Goal: Information Seeking & Learning: Learn about a topic

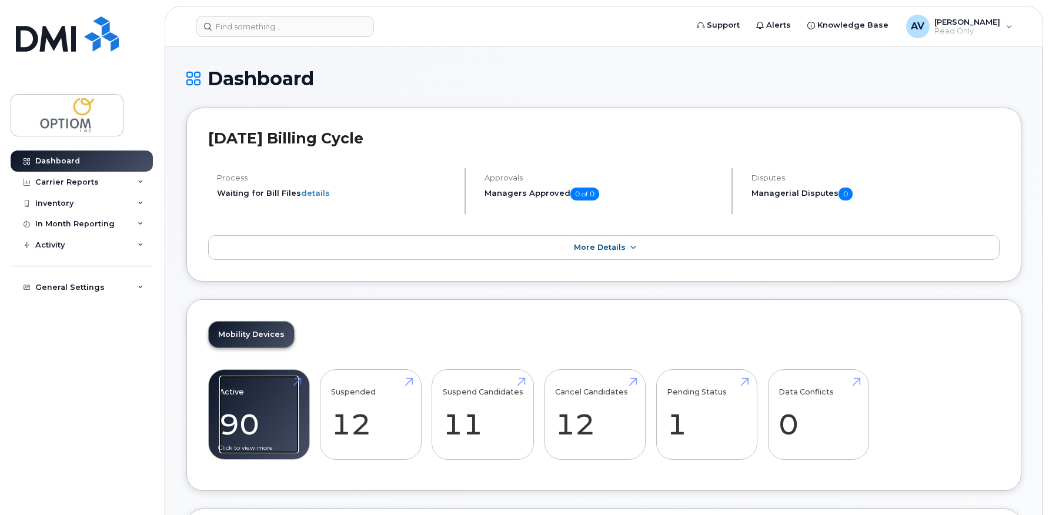
click at [253, 413] on link "Active 90 -30%" at bounding box center [258, 415] width 79 height 78
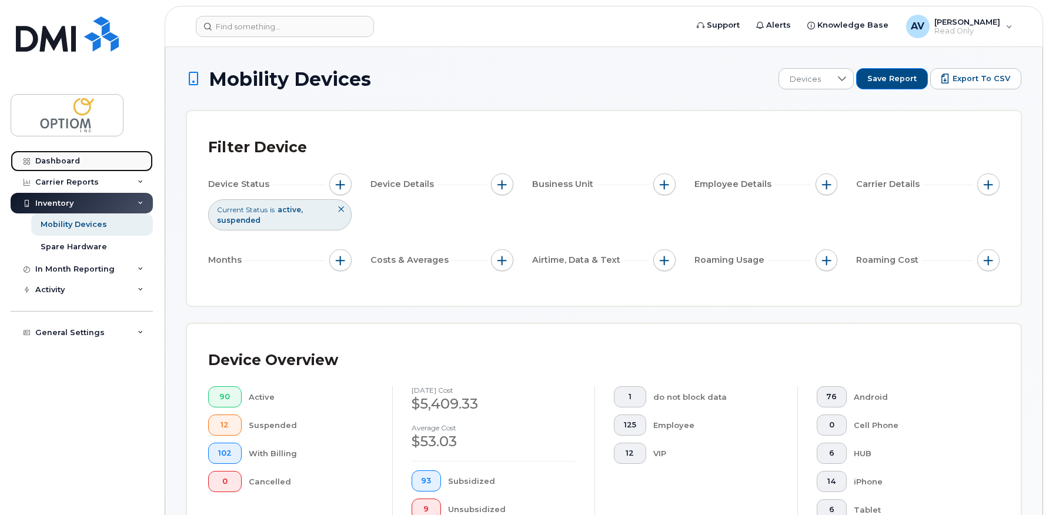
click at [64, 165] on div "Dashboard" at bounding box center [57, 160] width 45 height 9
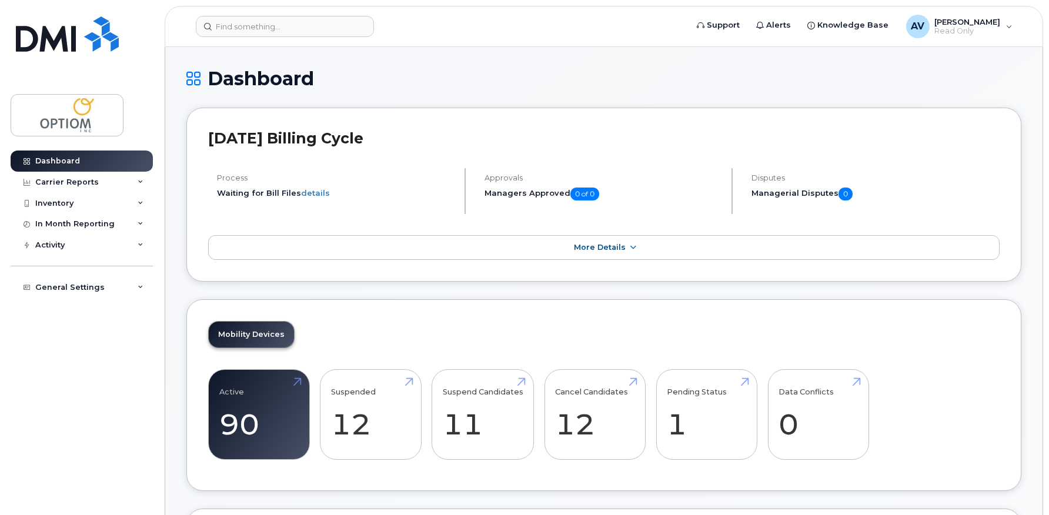
click at [363, 369] on div "Suspended 12 71%" at bounding box center [371, 414] width 102 height 91
click at [359, 425] on link "Suspended 12 71%" at bounding box center [370, 415] width 79 height 78
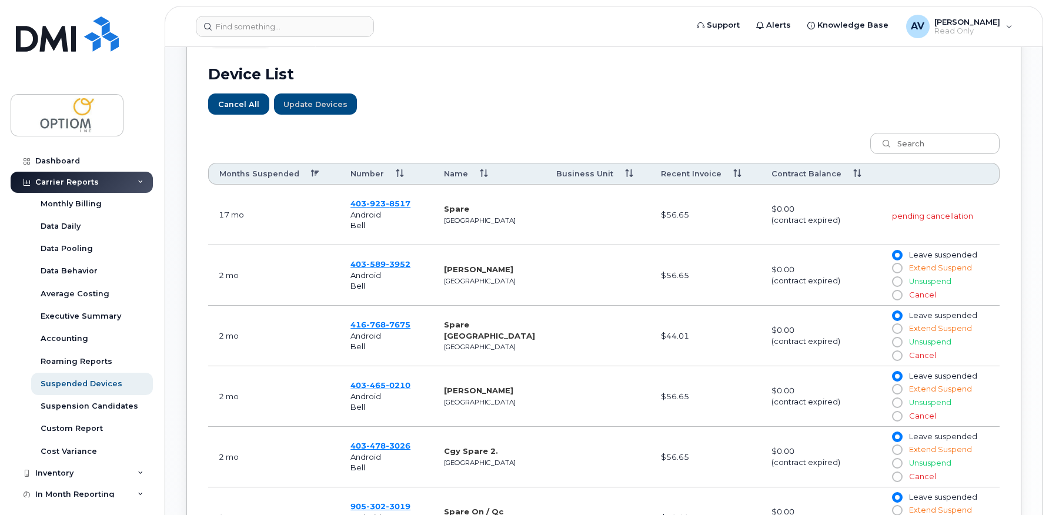
scroll to position [411, 0]
click at [72, 162] on div "Dashboard" at bounding box center [57, 160] width 45 height 9
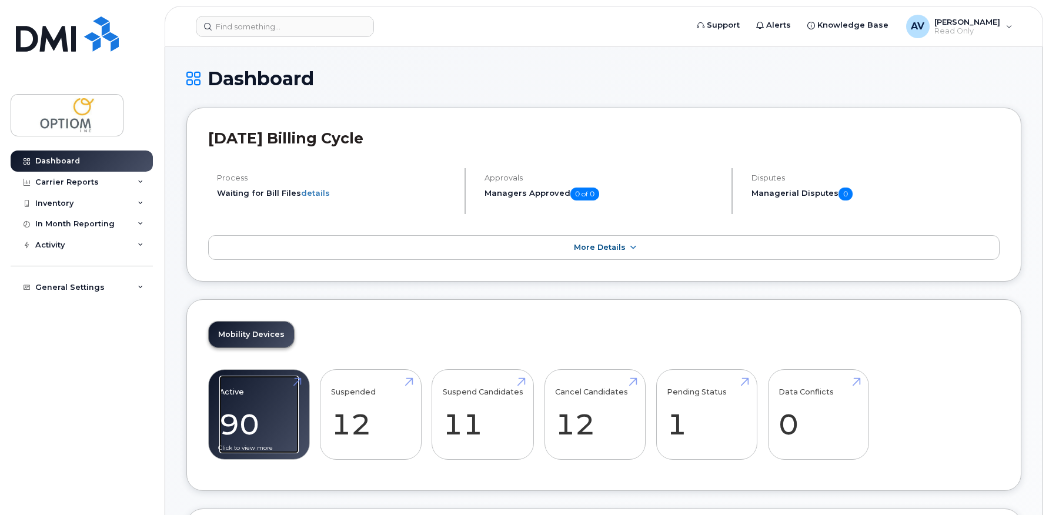
click at [256, 395] on link "Active 90 -30%" at bounding box center [258, 415] width 79 height 78
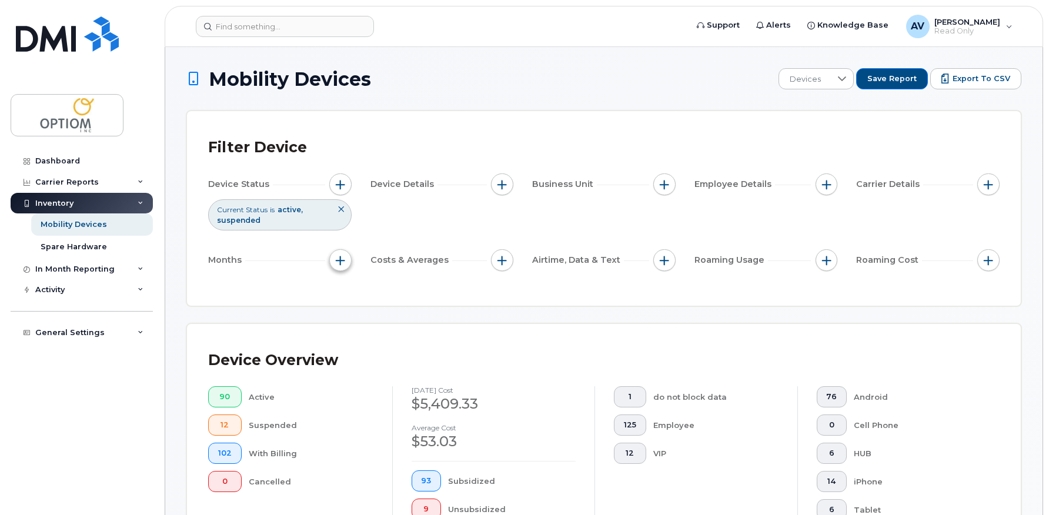
click at [337, 262] on span "button" at bounding box center [340, 260] width 9 height 9
click at [345, 298] on input "Billing Cycle" at bounding box center [343, 295] width 9 height 9
checkbox input "true"
click at [374, 339] on span at bounding box center [369, 345] width 25 height 21
click at [382, 424] on span "Last 6 months" at bounding box center [391, 420] width 52 height 11
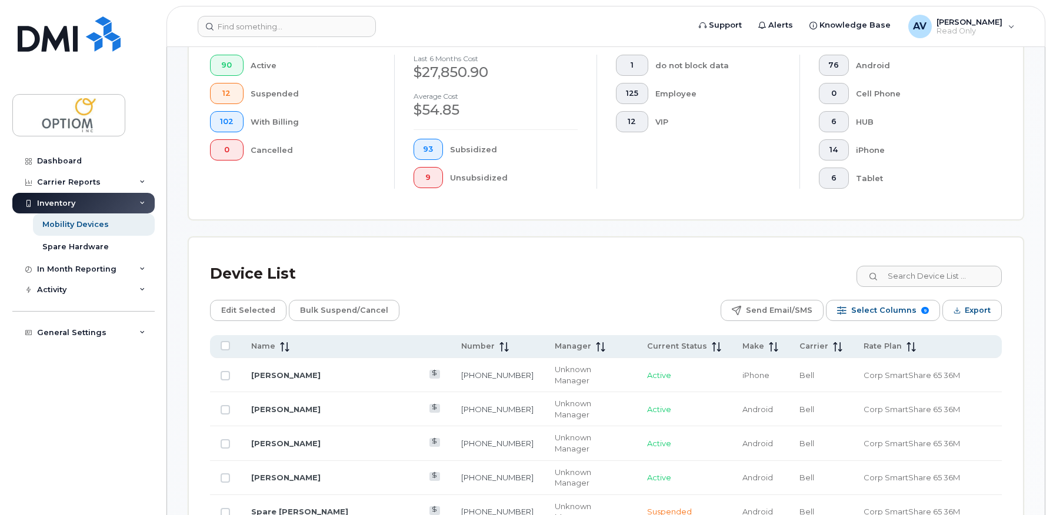
scroll to position [353, 0]
click at [897, 312] on span "Select Columns" at bounding box center [881, 310] width 65 height 18
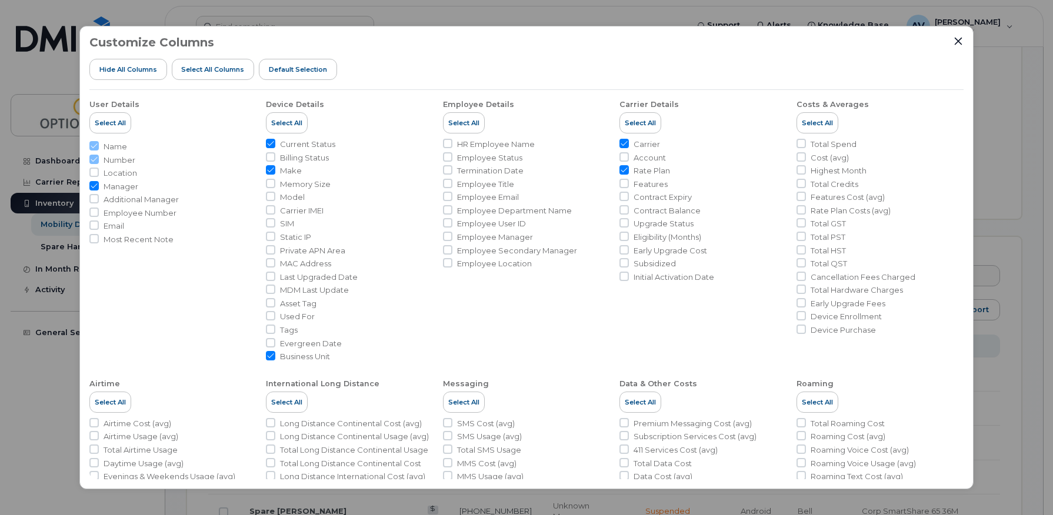
click at [270, 172] on input "Make" at bounding box center [270, 169] width 9 height 9
checkbox input "false"
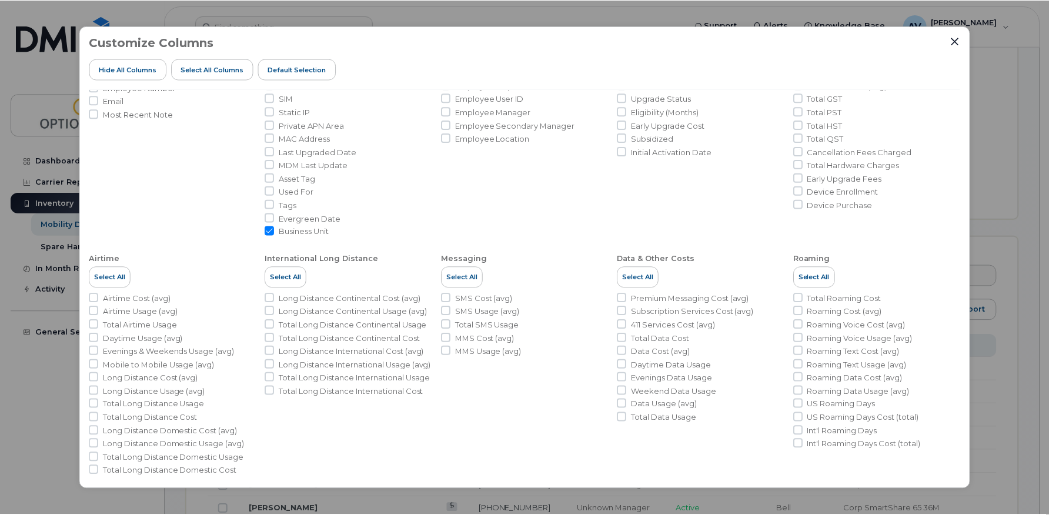
scroll to position [137, 0]
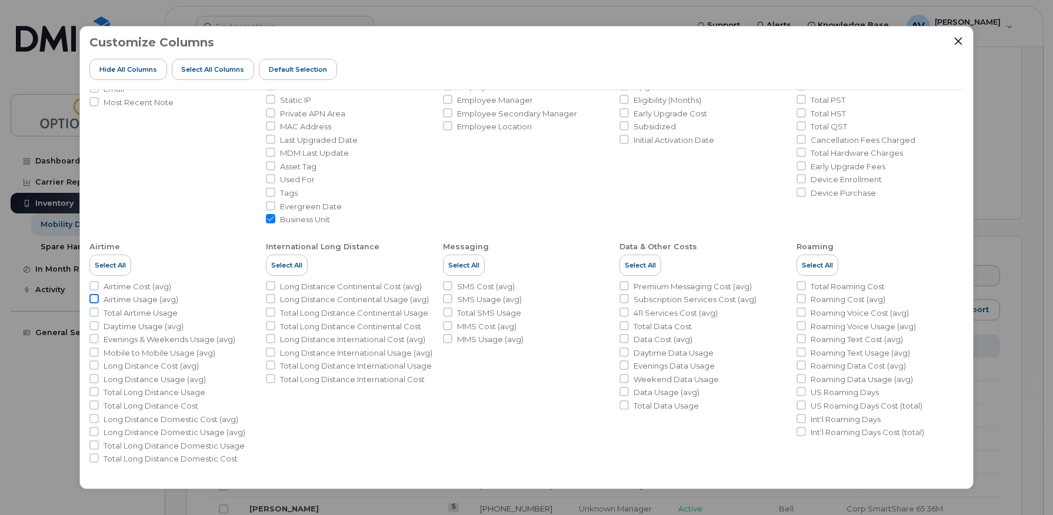
click at [93, 299] on input "Airtime Usage (avg)" at bounding box center [93, 298] width 9 height 9
checkbox input "false"
click at [96, 312] on input "Total Airtime Usage" at bounding box center [93, 312] width 9 height 9
checkbox input "true"
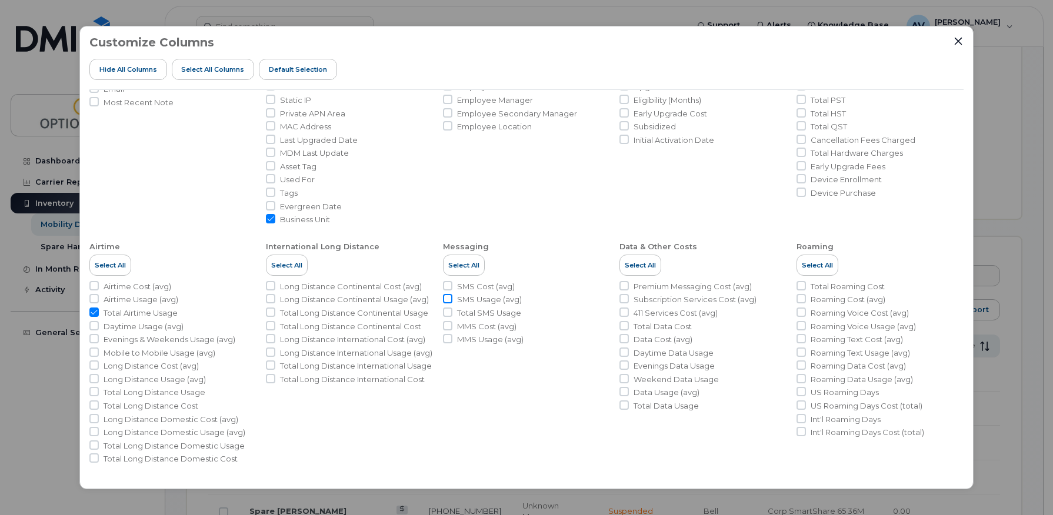
click at [443, 301] on input "SMS Usage (avg)" at bounding box center [447, 298] width 9 height 9
checkbox input "true"
click at [446, 339] on input "MMS Usage (avg)" at bounding box center [447, 338] width 9 height 9
checkbox input "true"
click at [623, 406] on input "Total Data Usage" at bounding box center [623, 404] width 9 height 9
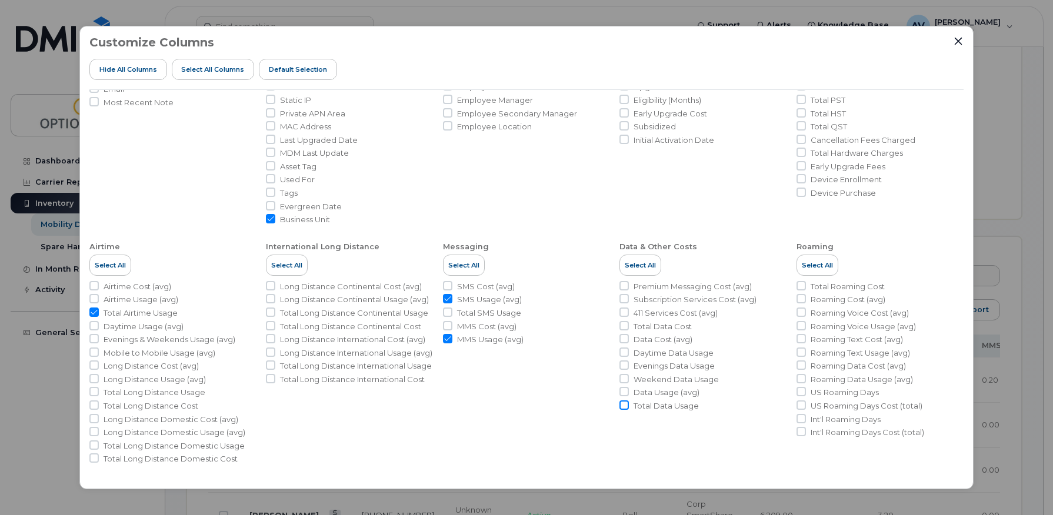
checkbox input "true"
click at [958, 41] on icon "Close" at bounding box center [958, 42] width 8 height 8
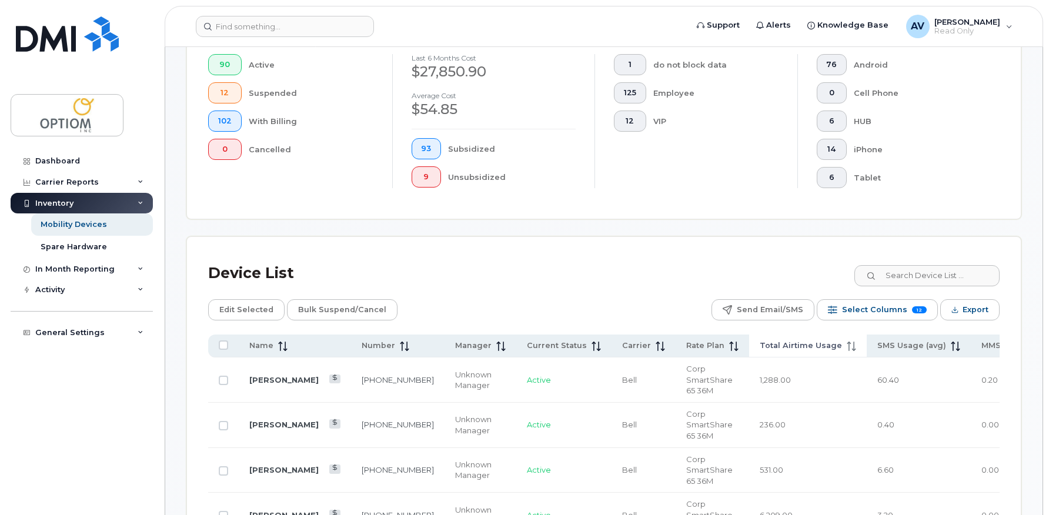
click at [760, 342] on span "Total Airtime Usage" at bounding box center [801, 345] width 82 height 11
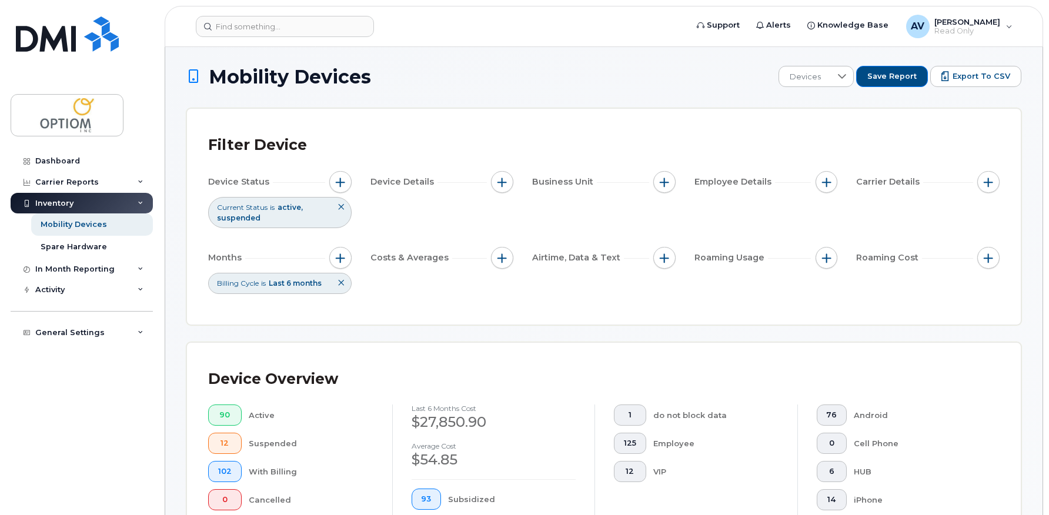
scroll to position [1, 0]
click at [506, 176] on button "button" at bounding box center [502, 183] width 22 height 22
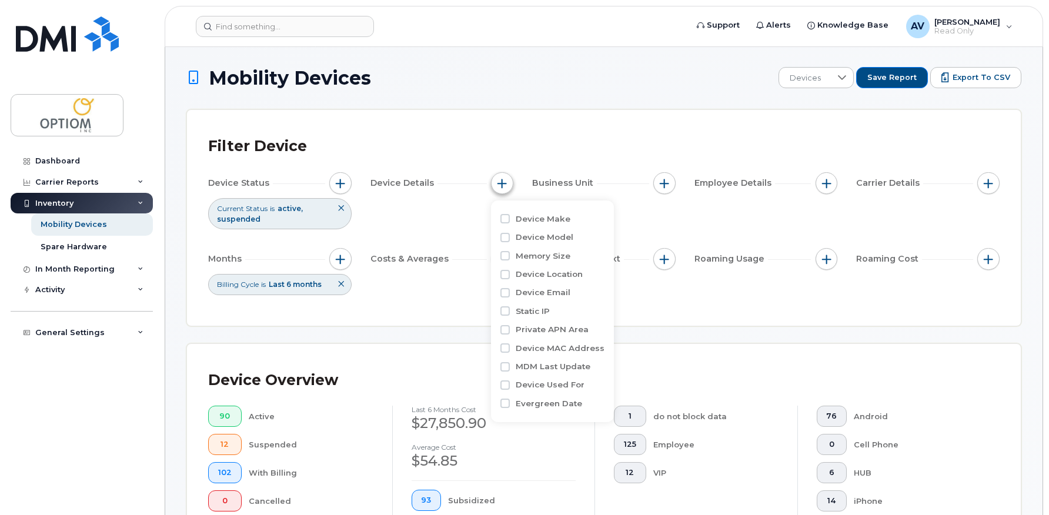
click at [506, 176] on button "button" at bounding box center [502, 183] width 22 height 22
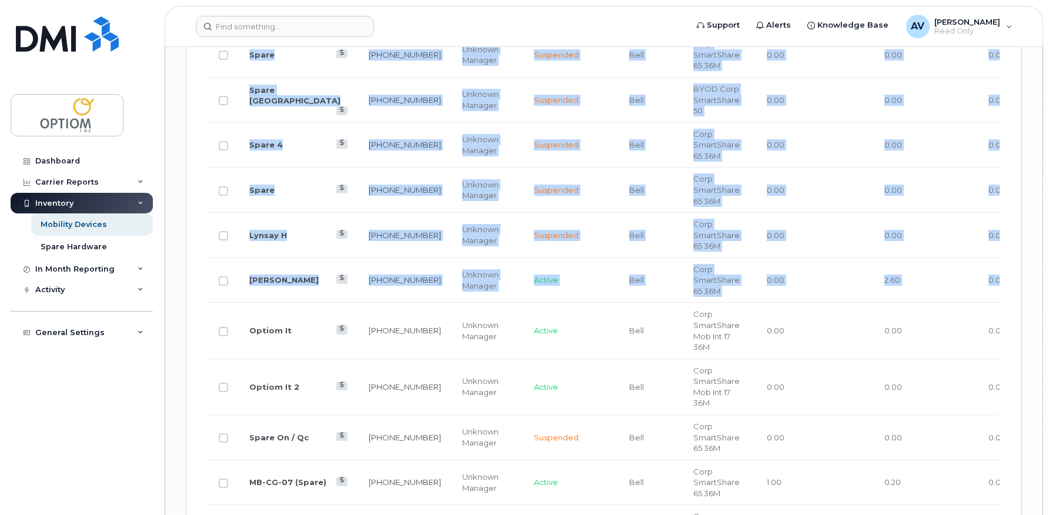
scroll to position [0, 83]
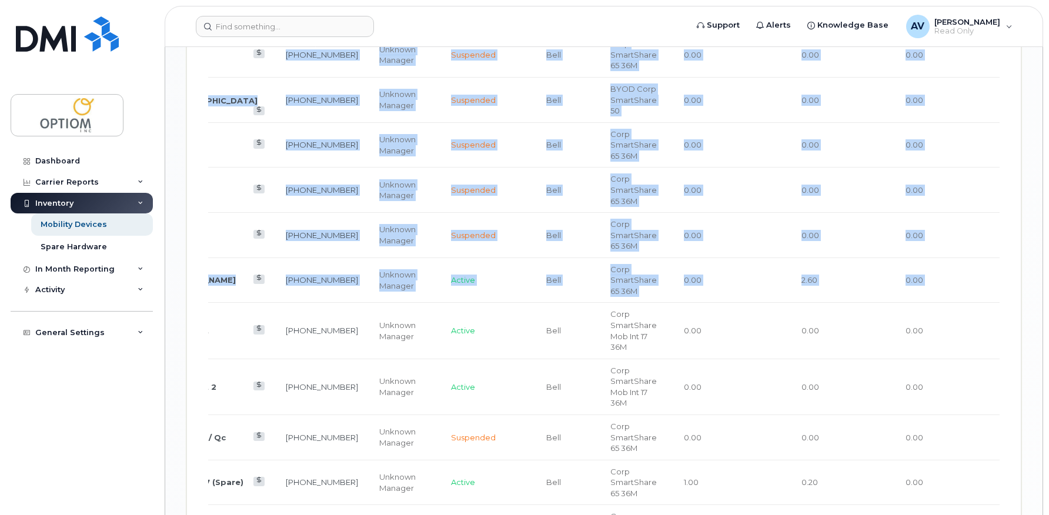
drag, startPoint x: 993, startPoint y: 290, endPoint x: 1004, endPoint y: 291, distance: 11.8
click at [1016, 291] on div "Device List Edit Selected Bulk Suspend/Cancel Send Email/SMS Select Columns 12 …" at bounding box center [604, 199] width 834 height 2511
click at [1001, 289] on td "6.31 GB" at bounding box center [1053, 280] width 105 height 45
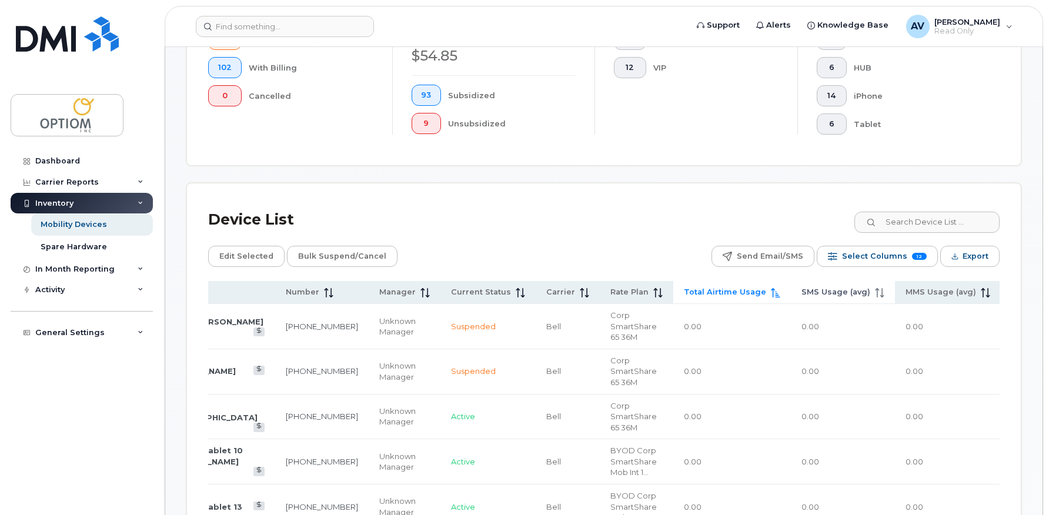
scroll to position [407, 0]
click at [801, 294] on span "SMS Usage (avg)" at bounding box center [835, 291] width 69 height 11
click at [689, 290] on span "Total Airtime Usage" at bounding box center [730, 291] width 82 height 11
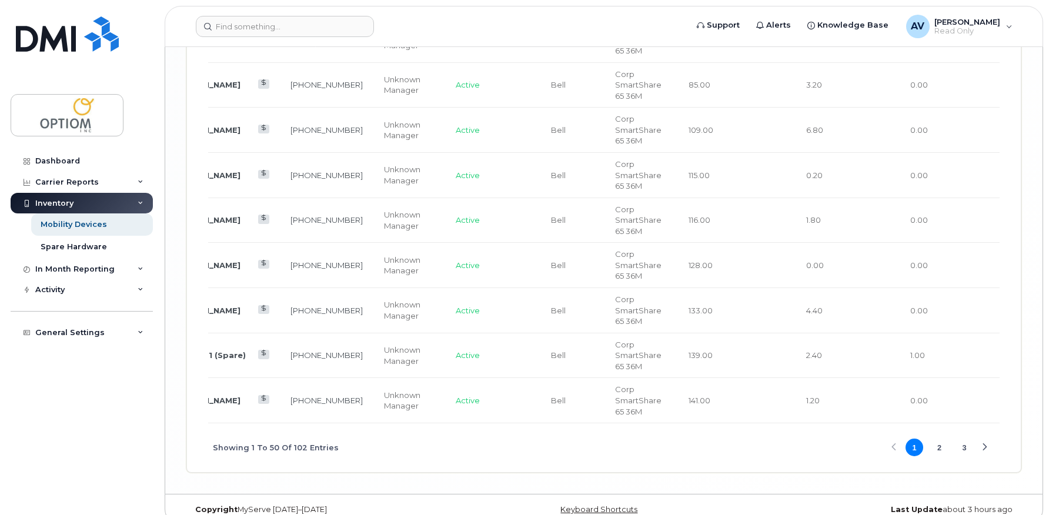
scroll to position [2669, 0]
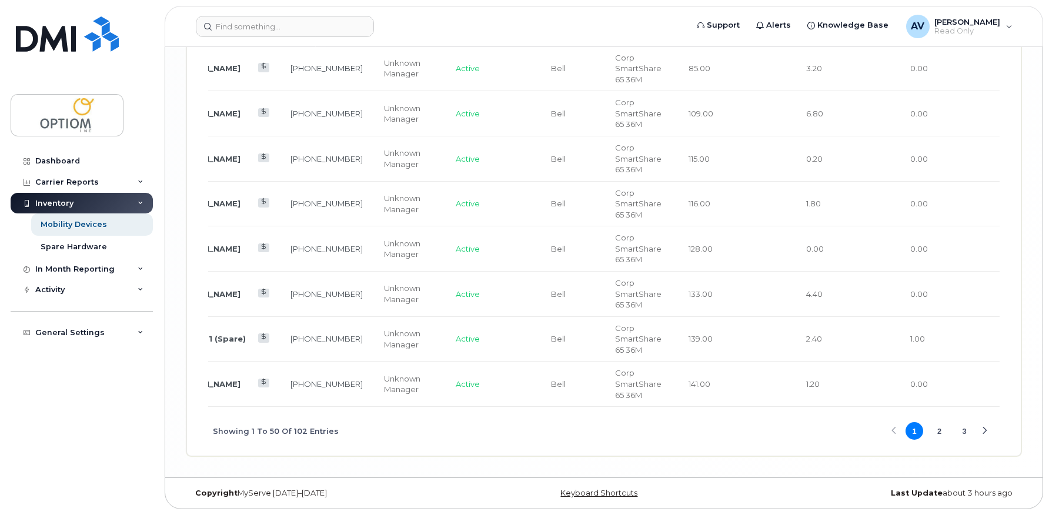
click at [934, 432] on button "2" at bounding box center [940, 431] width 18 height 18
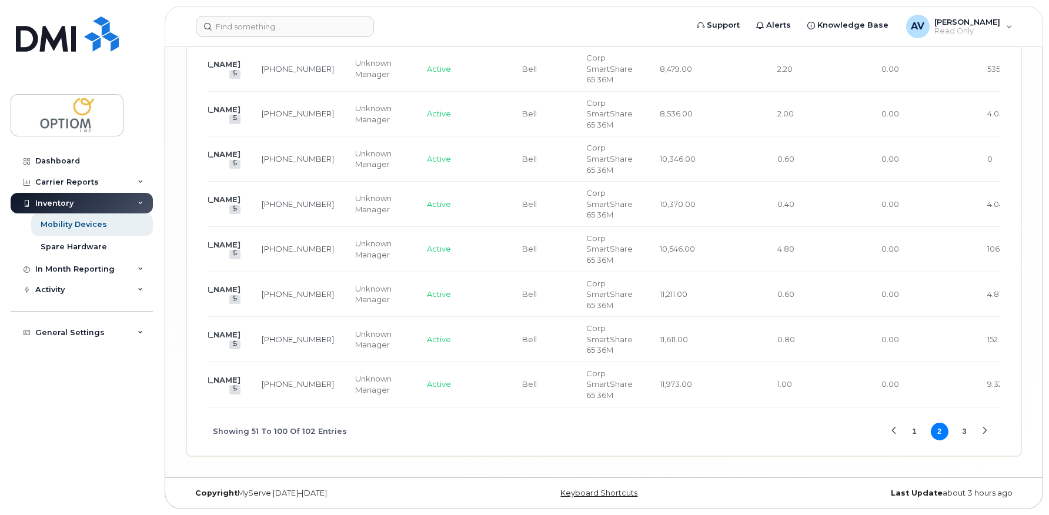
scroll to position [2561, 0]
click at [957, 430] on button "3" at bounding box center [965, 432] width 18 height 18
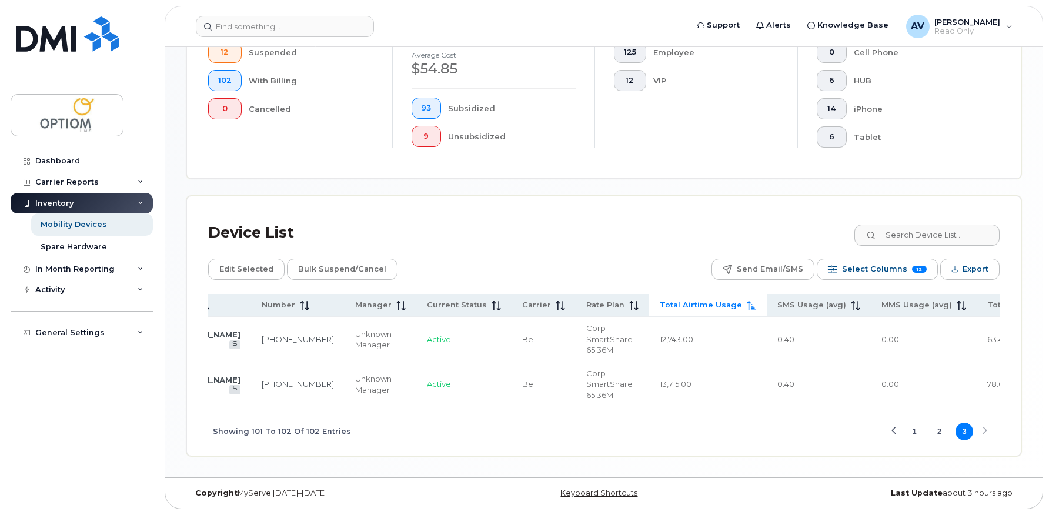
scroll to position [0, 75]
click at [914, 433] on button "1" at bounding box center [915, 432] width 18 height 18
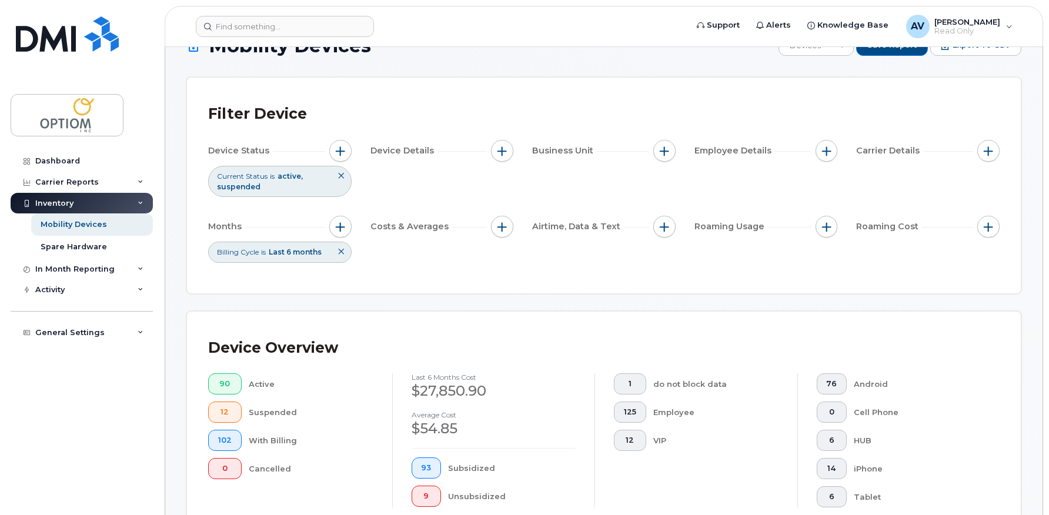
scroll to position [0, 0]
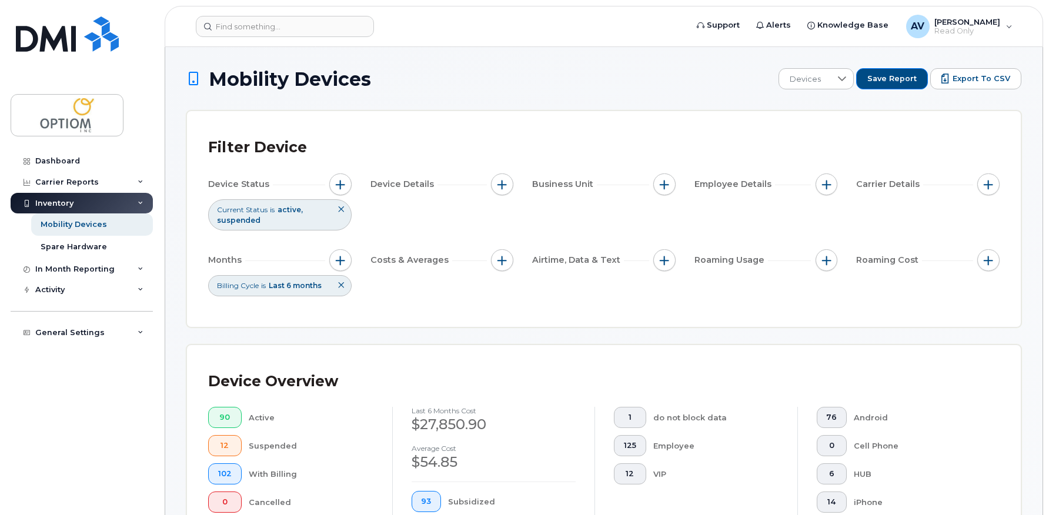
click at [275, 212] on span "is" at bounding box center [272, 210] width 5 height 10
click at [336, 209] on button at bounding box center [341, 209] width 20 height 19
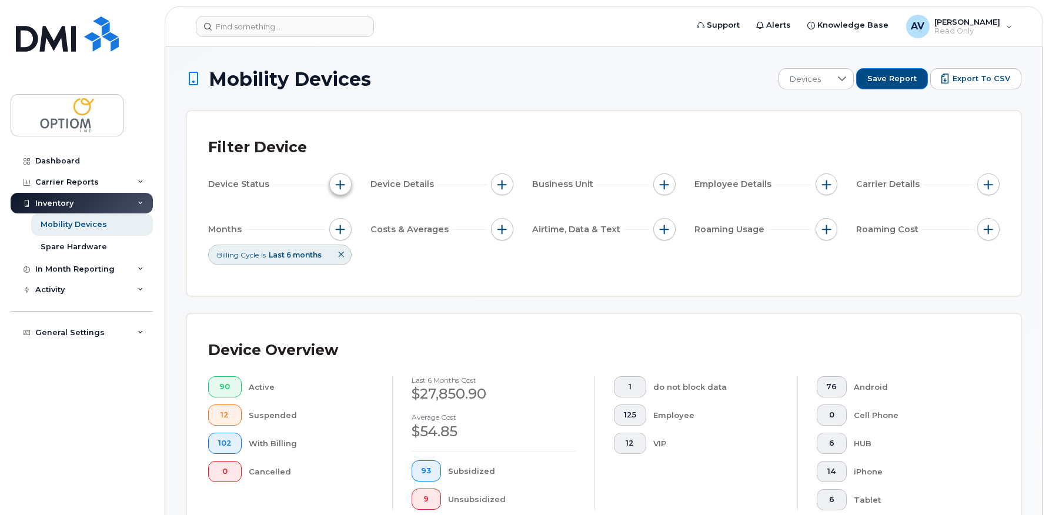
click at [338, 185] on span "button" at bounding box center [340, 184] width 9 height 9
click at [339, 236] on input "Billing Status" at bounding box center [343, 238] width 9 height 9
checkbox input "true"
click at [416, 248] on div "empty" at bounding box center [412, 258] width 146 height 27
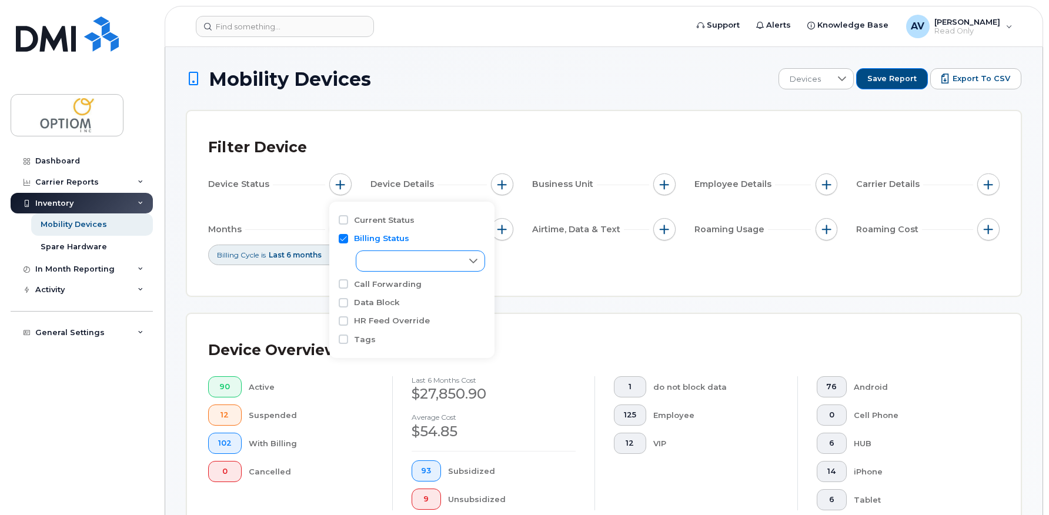
click at [464, 255] on div at bounding box center [473, 261] width 22 height 20
click at [369, 286] on input "Active" at bounding box center [369, 287] width 9 height 9
checkbox input "true"
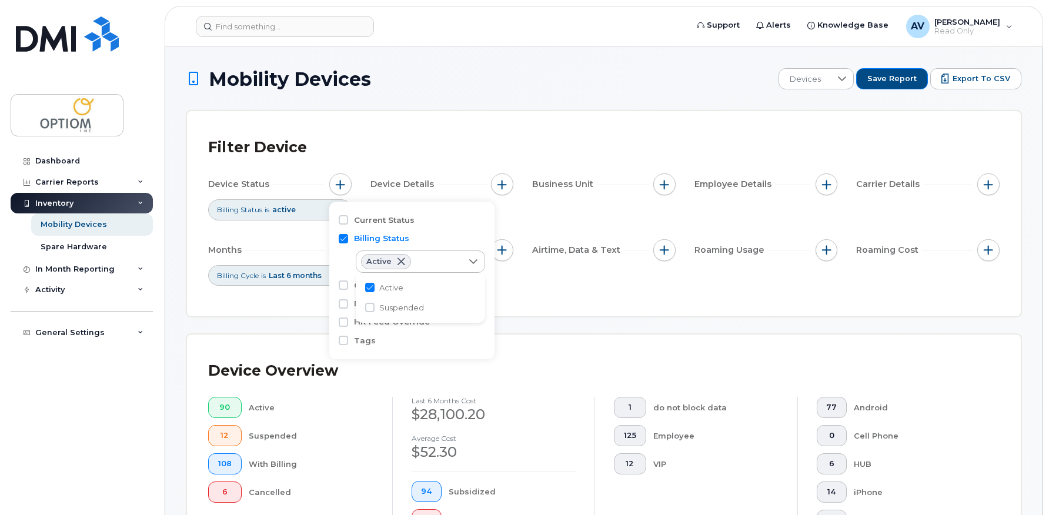
click at [570, 281] on div "Device Status Billing Status is active Device Details Business Unit Employee De…" at bounding box center [603, 229] width 791 height 113
click at [346, 276] on button at bounding box center [341, 275] width 20 height 19
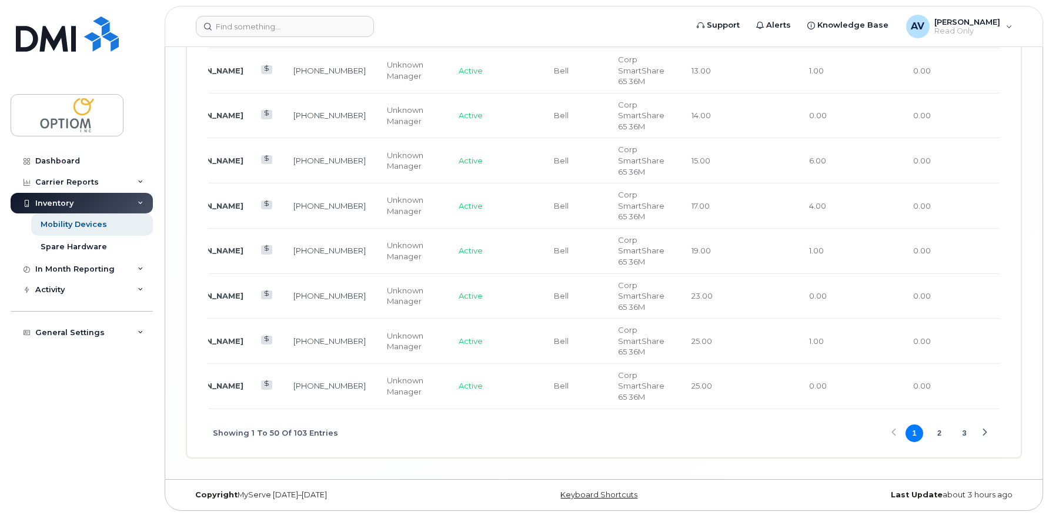
scroll to position [2618, 0]
click at [964, 433] on button "3" at bounding box center [965, 432] width 18 height 18
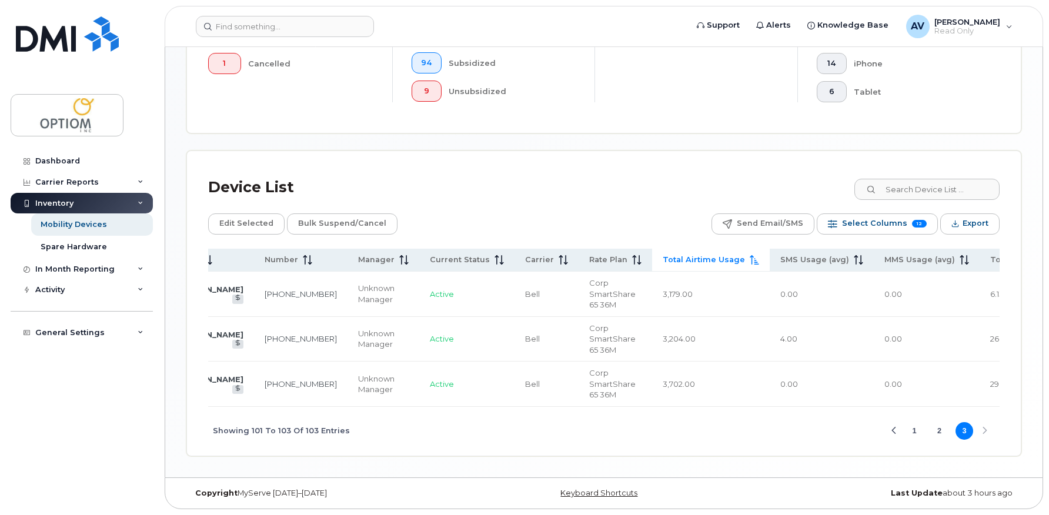
scroll to position [412, 0]
click at [940, 431] on button "2" at bounding box center [940, 431] width 18 height 18
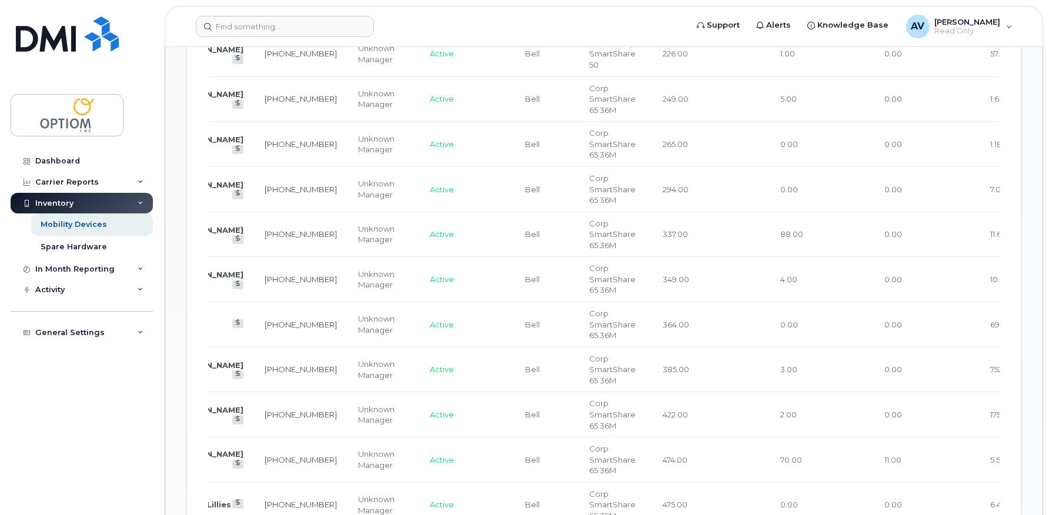
scroll to position [1235, 0]
click at [69, 202] on div "Inventory" at bounding box center [54, 203] width 38 height 9
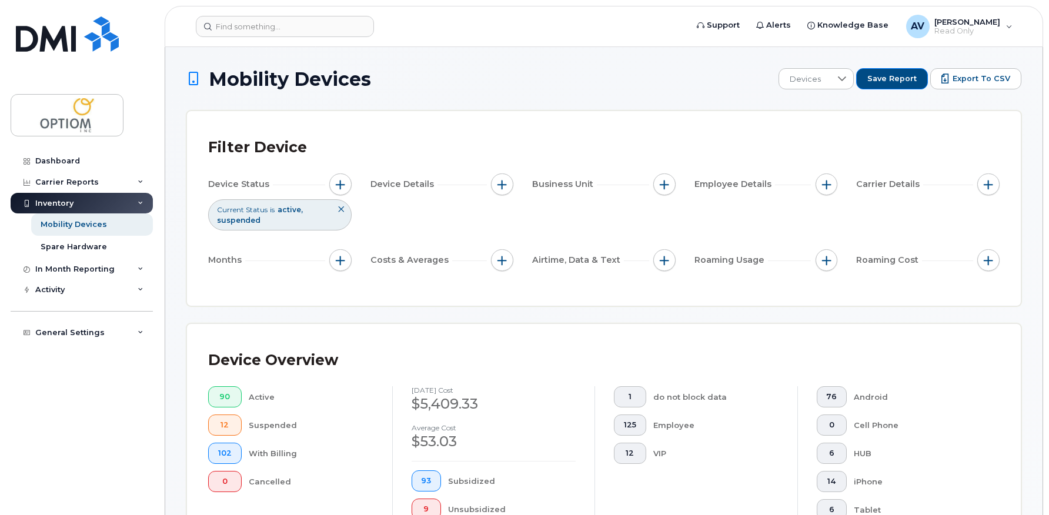
click at [298, 228] on div "Current Status is active suspended" at bounding box center [279, 214] width 143 height 31
click at [291, 214] on div "Current Status is active suspended" at bounding box center [279, 214] width 143 height 31
click at [289, 209] on span "active" at bounding box center [290, 209] width 25 height 9
click at [264, 208] on span "Current Status" at bounding box center [242, 210] width 51 height 10
click at [338, 208] on icon at bounding box center [341, 209] width 7 height 7
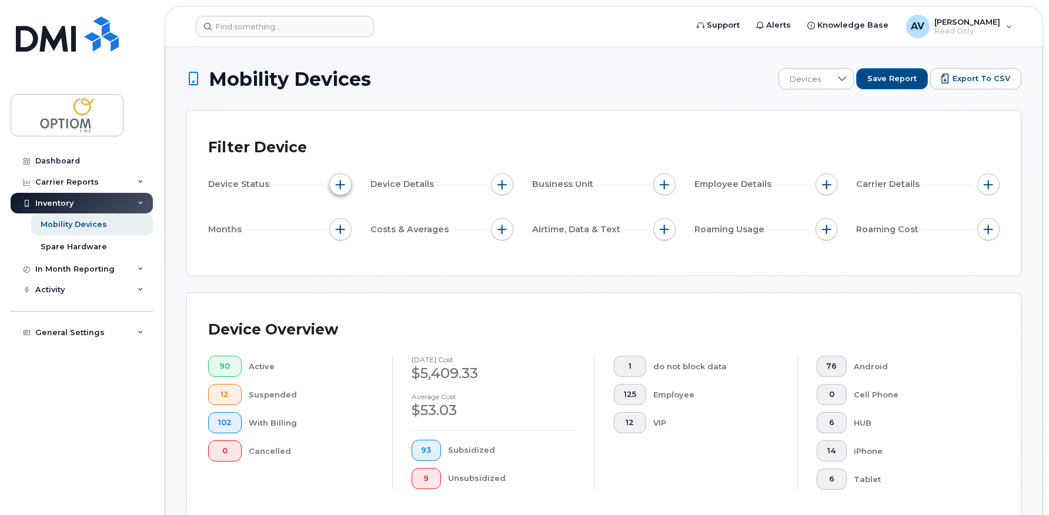
click at [329, 185] on div "Device Status" at bounding box center [279, 184] width 143 height 22
click at [336, 189] on span "button" at bounding box center [340, 184] width 9 height 9
click at [345, 218] on input "Current Status" at bounding box center [343, 219] width 9 height 9
checkbox input "true"
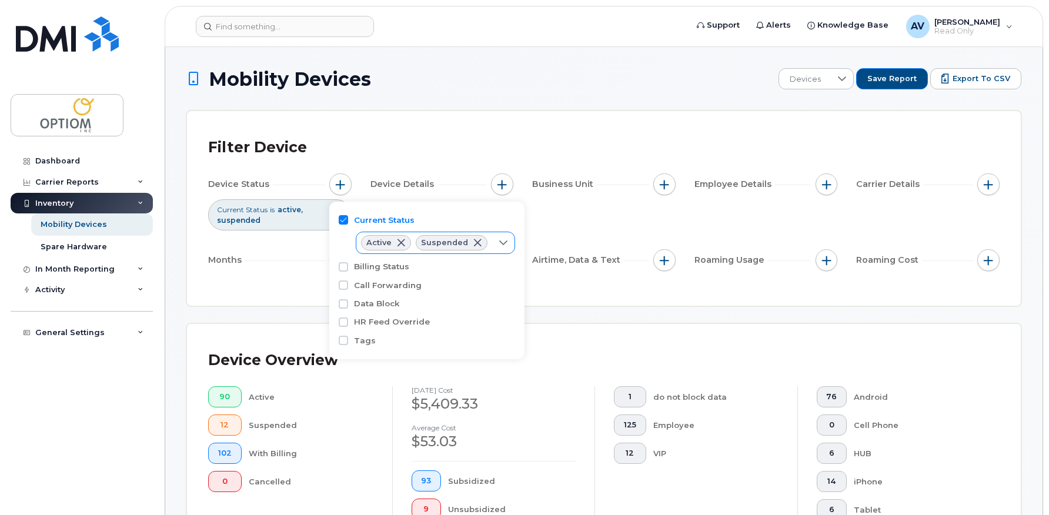
click at [477, 242] on span at bounding box center [477, 242] width 9 height 9
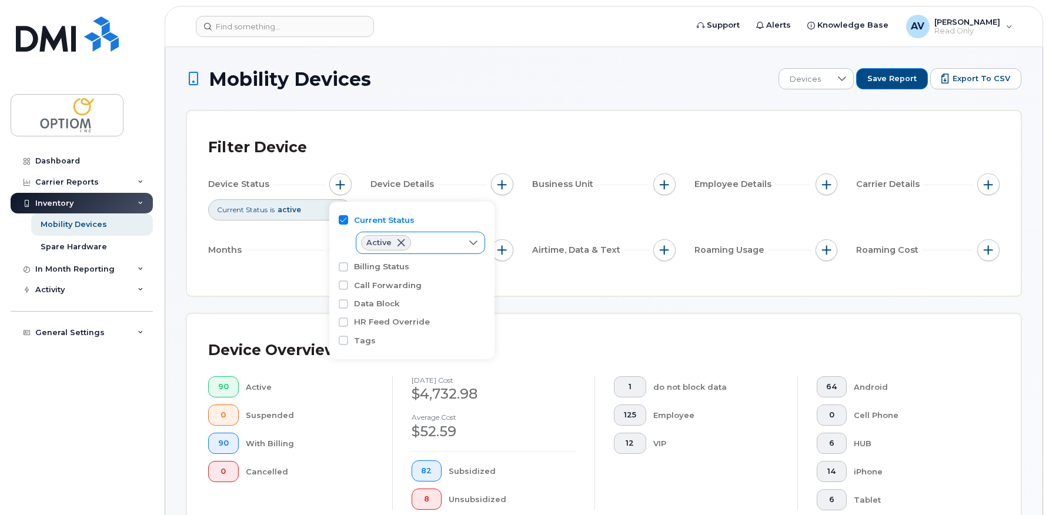
click at [519, 222] on div "Device Status Current Status is active Device Details Business Unit Employee De…" at bounding box center [603, 219] width 791 height 92
click at [449, 141] on div "Filter Device" at bounding box center [603, 146] width 791 height 31
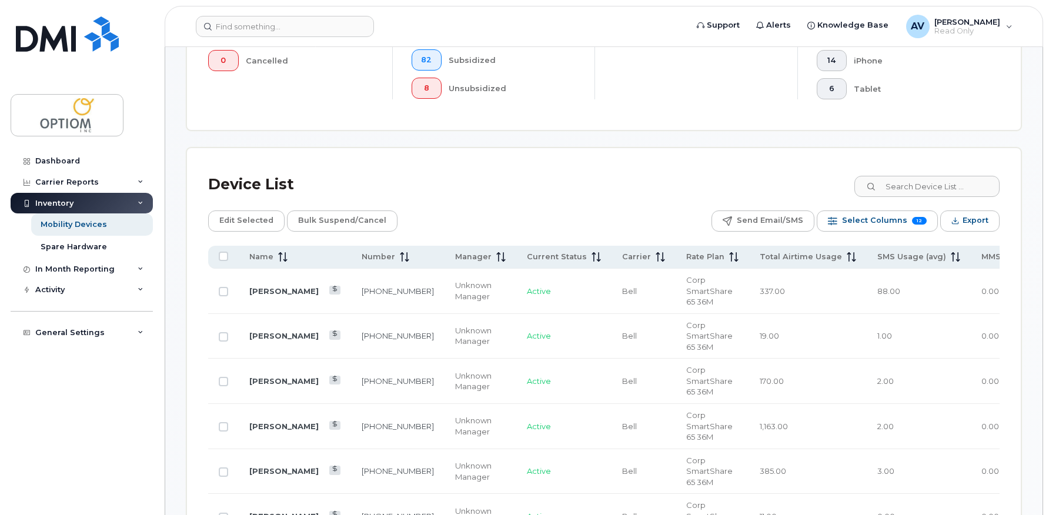
scroll to position [412, 0]
click at [760, 252] on span "Total Airtime Usage" at bounding box center [801, 256] width 82 height 11
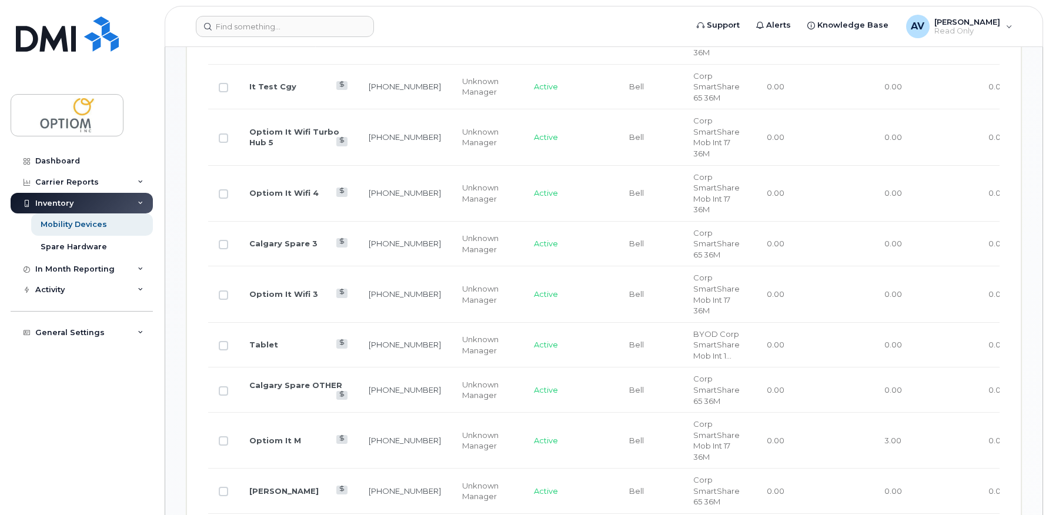
scroll to position [998, 0]
click at [263, 197] on link "Optiom It Wifi 4" at bounding box center [283, 192] width 69 height 9
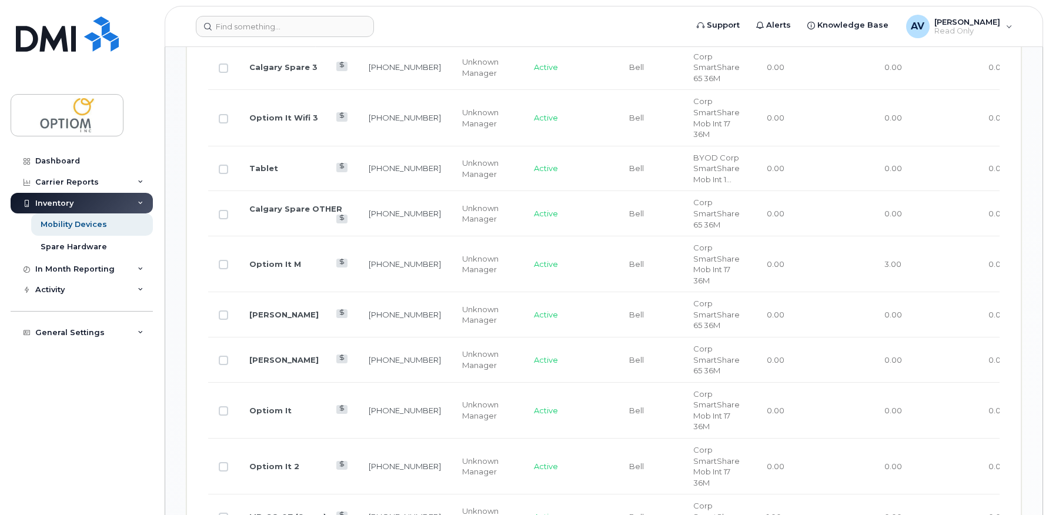
scroll to position [1175, 0]
click at [252, 319] on link "[PERSON_NAME]" at bounding box center [283, 313] width 69 height 9
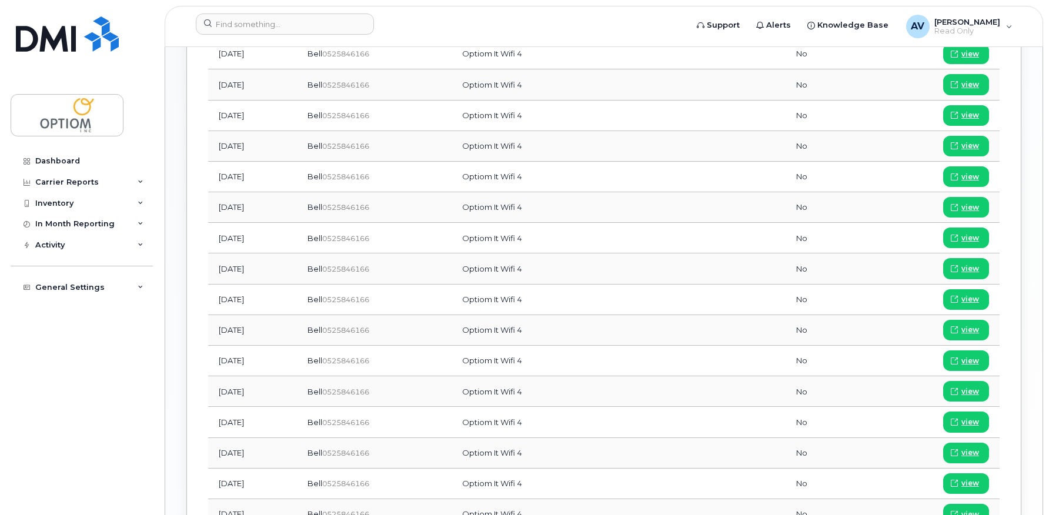
scroll to position [763, 0]
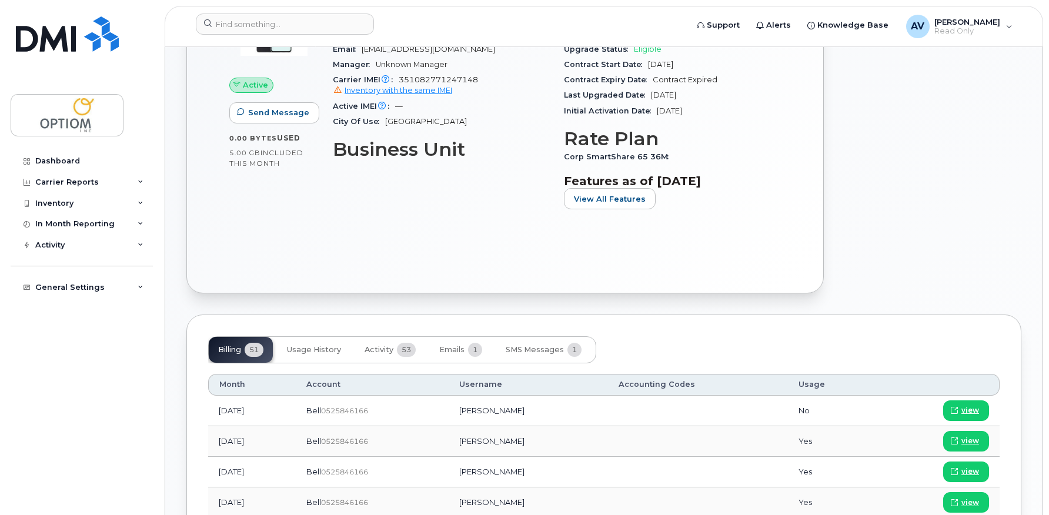
scroll to position [353, 0]
